Goal: Find specific page/section: Find specific page/section

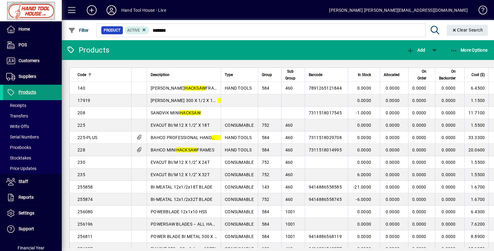
click at [20, 90] on span "Products" at bounding box center [28, 92] width 18 height 5
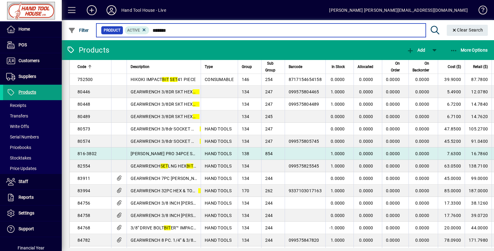
scroll to position [858, 0]
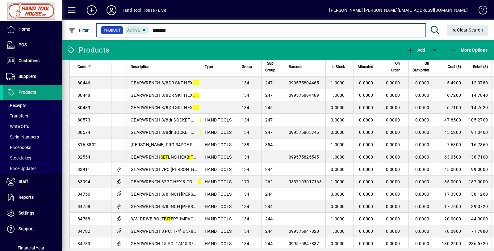
type input "*******"
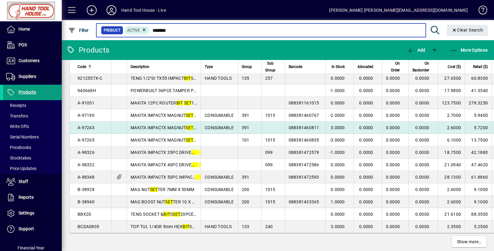
scroll to position [1095, 0]
